Goal: Task Accomplishment & Management: Manage account settings

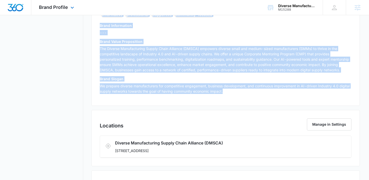
click at [64, 12] on div "Brand Profile Apps Reputation Websites Forms CRM Email Social Shop Content Ads …" at bounding box center [57, 7] width 52 height 15
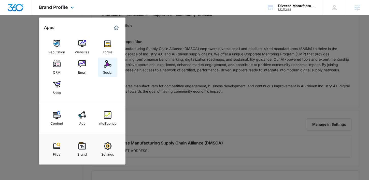
click at [102, 62] on link "Social" at bounding box center [107, 67] width 19 height 19
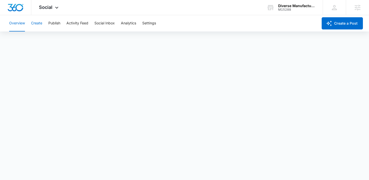
click at [34, 26] on button "Create" at bounding box center [36, 23] width 11 height 16
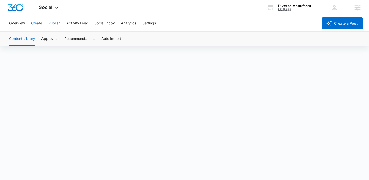
click at [55, 27] on button "Publish" at bounding box center [54, 23] width 12 height 16
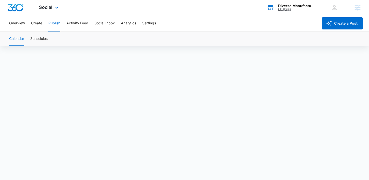
click at [304, 11] on div "Diverse Manufacturing Supply Chain Alliance (DMSCA) M15288 Your Accounts View A…" at bounding box center [291, 7] width 64 height 15
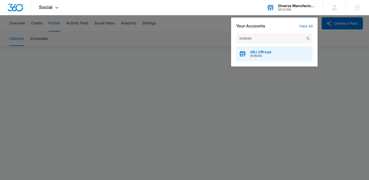
type input "M38080"
click at [265, 48] on div "GRJ Offroad M38080" at bounding box center [274, 53] width 76 height 15
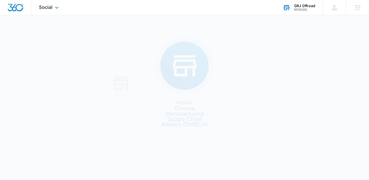
scroll to position [0, 0]
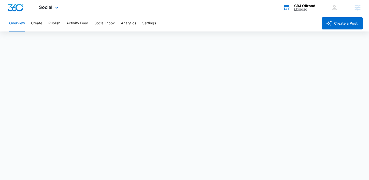
click at [43, 10] on div "Social Apps Reputation Forms CRM Email Social Content Ads Intelligence Files Br…" at bounding box center [49, 7] width 36 height 15
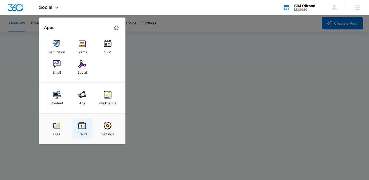
click at [82, 131] on div "Brand" at bounding box center [81, 133] width 9 height 7
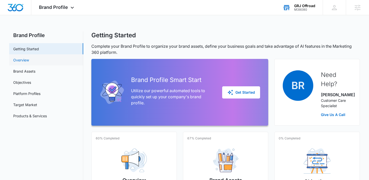
click at [29, 59] on link "Overview" at bounding box center [21, 59] width 16 height 5
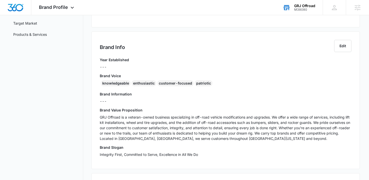
scroll to position [83, 0]
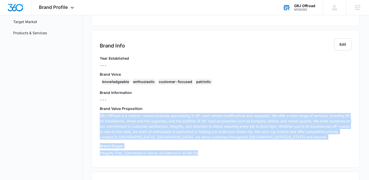
drag, startPoint x: 101, startPoint y: 116, endPoint x: 204, endPoint y: 154, distance: 110.4
click at [205, 154] on div "Year Established --- Brand Voice knowledgeable enthusiastic customer-focused pa…" at bounding box center [225, 108] width 251 height 104
copy div "GRJ Offroad is a veteran-owned business specializing in off-road vehicle modifi…"
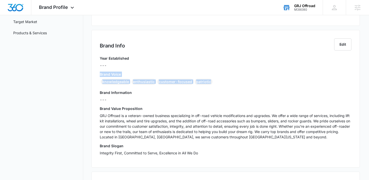
drag, startPoint x: 100, startPoint y: 74, endPoint x: 228, endPoint y: 80, distance: 128.6
click at [229, 80] on div "Brand Voice knowledgeable enthusiastic customer-focused patriotic" at bounding box center [225, 79] width 251 height 15
copy div "Brand Voice knowledgeable enthusiastic customer-focused patriotic"
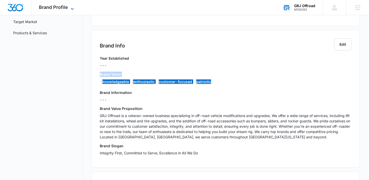
click at [55, 7] on span "Brand Profile" at bounding box center [53, 7] width 29 height 5
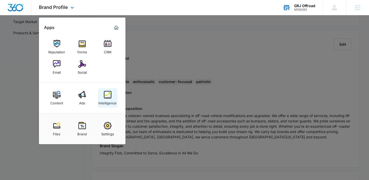
click at [100, 98] on link "Intelligence" at bounding box center [107, 97] width 19 height 19
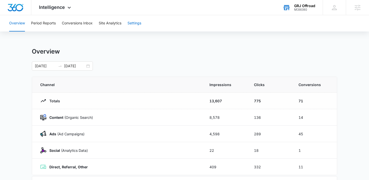
click at [130, 19] on button "Settings" at bounding box center [134, 23] width 14 height 16
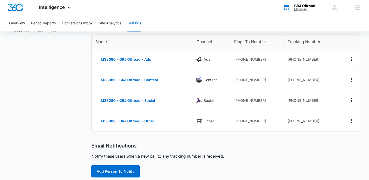
scroll to position [47, 0]
